Goal: Find specific page/section: Find specific page/section

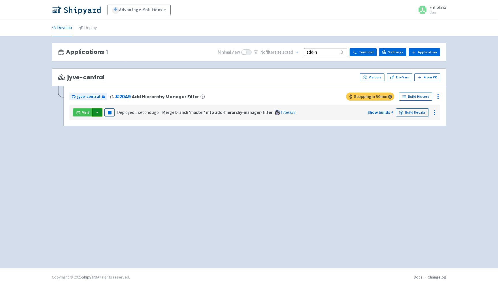
click at [96, 114] on button "button" at bounding box center [97, 112] width 10 height 8
click at [114, 130] on link "jyve-central (react)" at bounding box center [122, 133] width 60 height 9
drag, startPoint x: 325, startPoint y: 53, endPoint x: 275, endPoint y: 53, distance: 50.4
click at [276, 53] on div "No filter s selected add-h" at bounding box center [300, 52] width 93 height 9
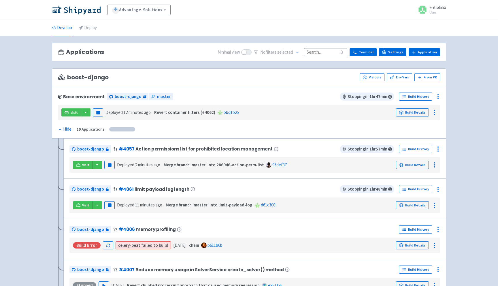
click at [326, 52] on input at bounding box center [325, 52] width 43 height 8
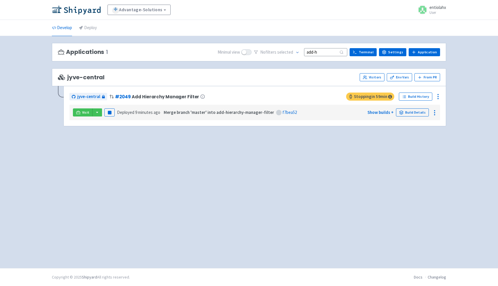
type input "add-h"
